Goal: Navigation & Orientation: Find specific page/section

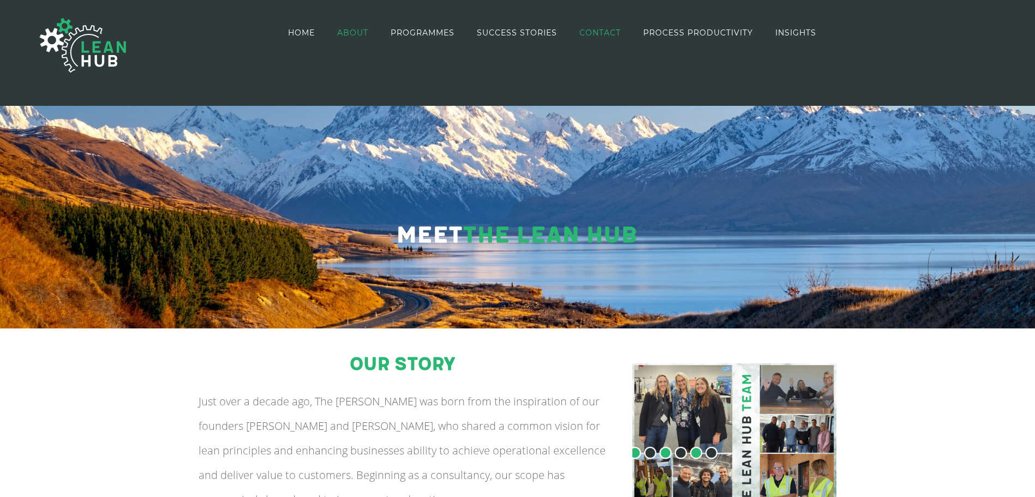
click at [612, 33] on span "CONTACT" at bounding box center [599, 33] width 41 height 8
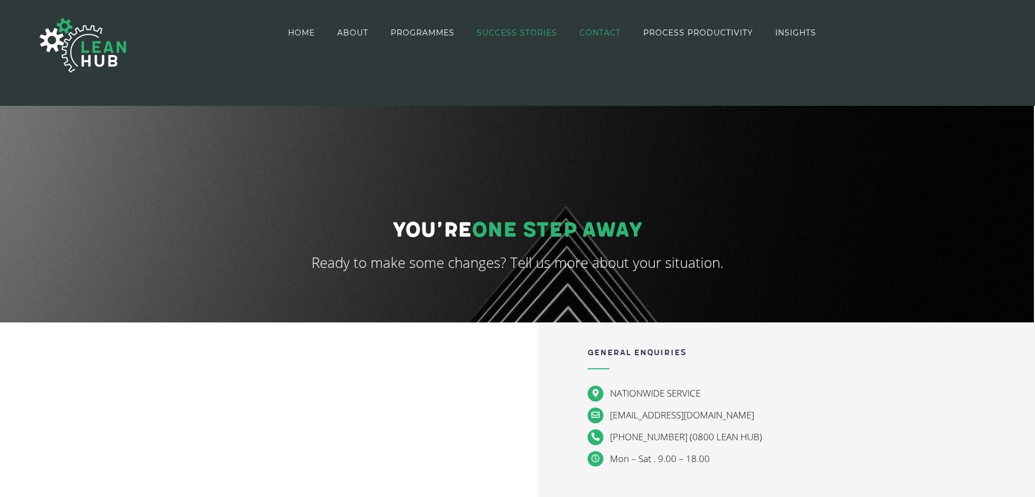
click at [534, 45] on link "SUCCESS STORIES" at bounding box center [517, 32] width 80 height 63
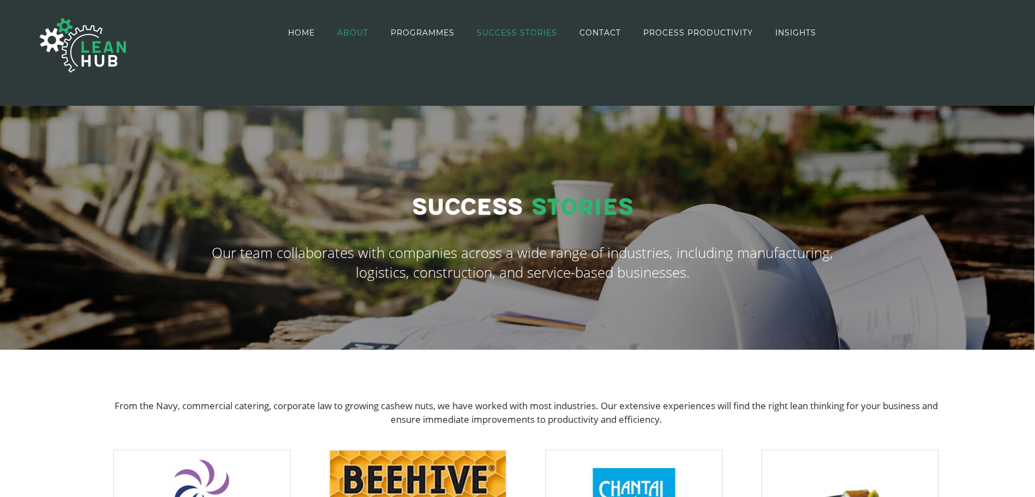
click at [356, 29] on span "ABOUT" at bounding box center [352, 33] width 31 height 8
